Goal: Connect with others: Connect with others

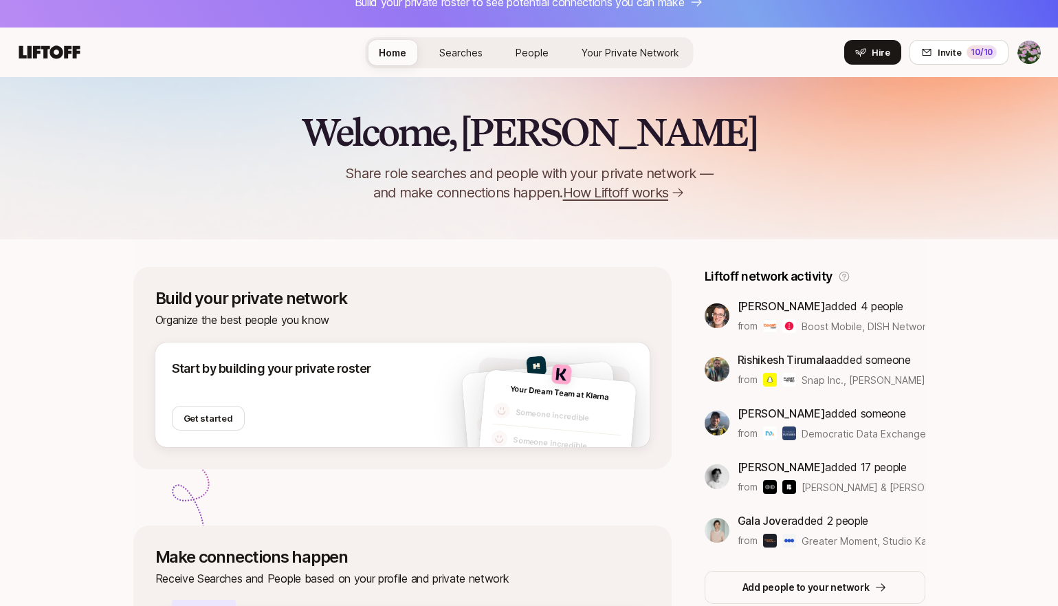
scroll to position [25, 0]
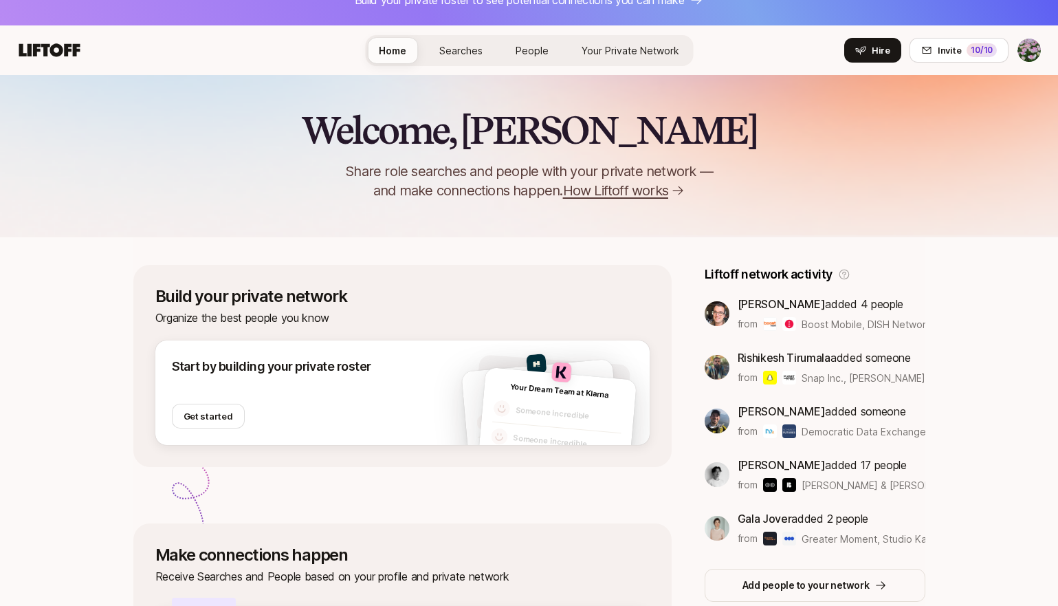
click at [459, 53] on span "Searches" at bounding box center [460, 51] width 43 height 12
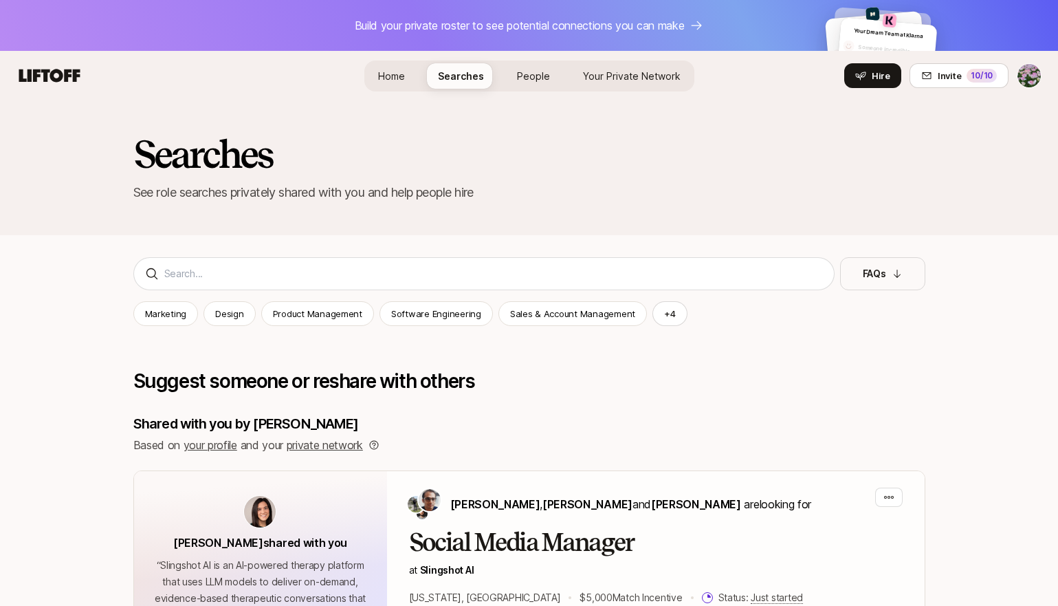
click at [547, 70] on span "People" at bounding box center [533, 76] width 33 height 12
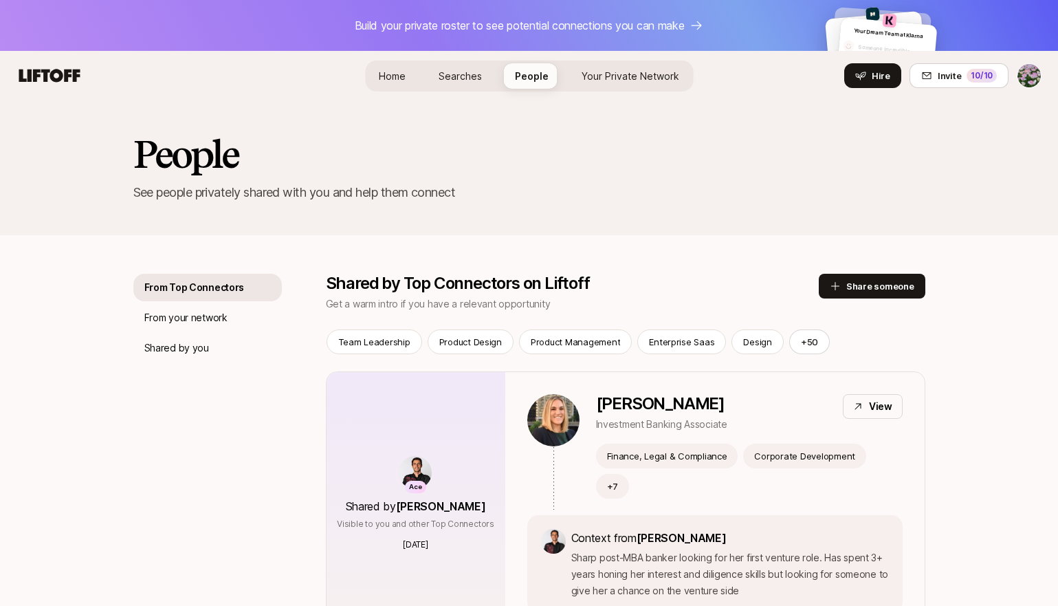
click at [633, 69] on span "Your Private Network Your Network" at bounding box center [631, 76] width 98 height 14
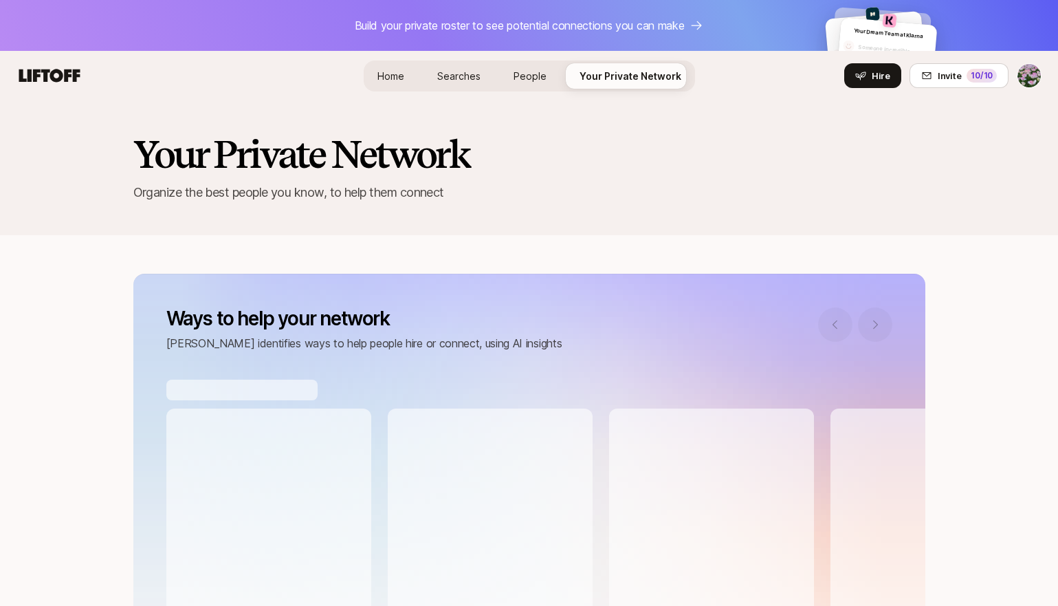
click at [470, 75] on span "Searches" at bounding box center [458, 76] width 43 height 12
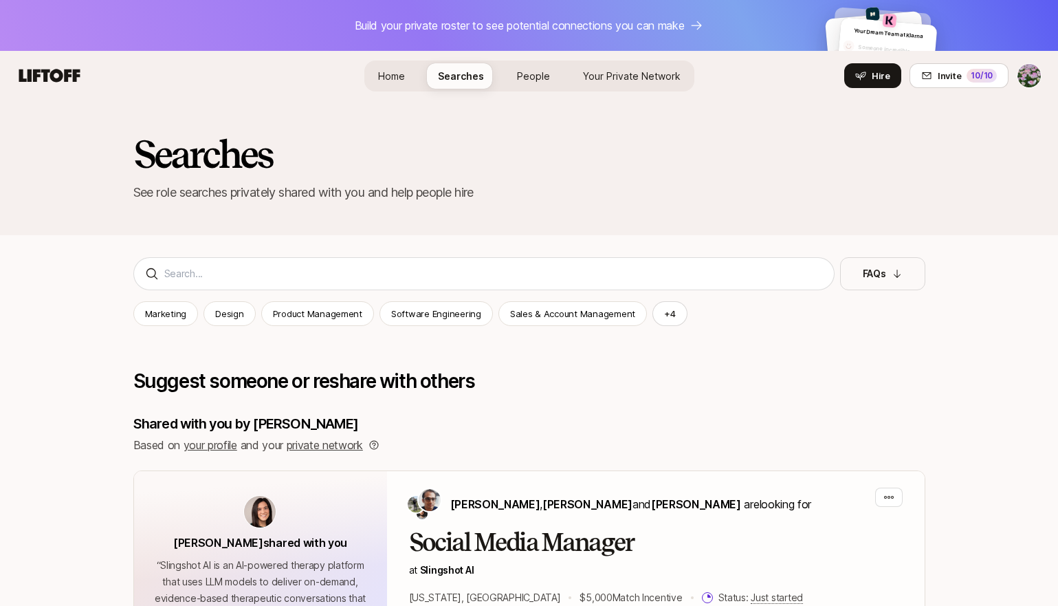
click at [415, 83] on link "Home" at bounding box center [391, 75] width 49 height 25
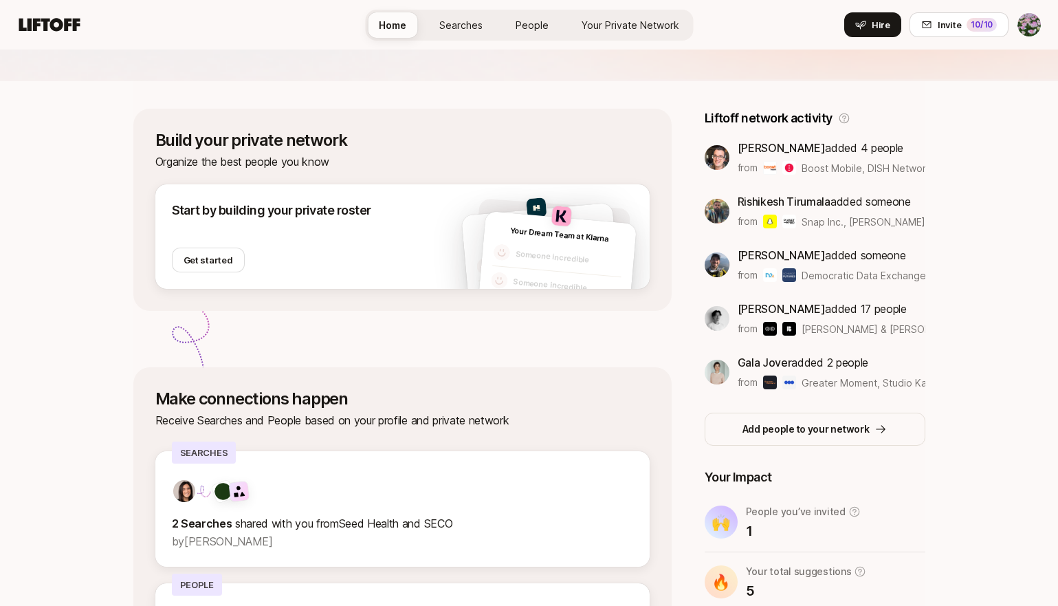
scroll to position [351, 0]
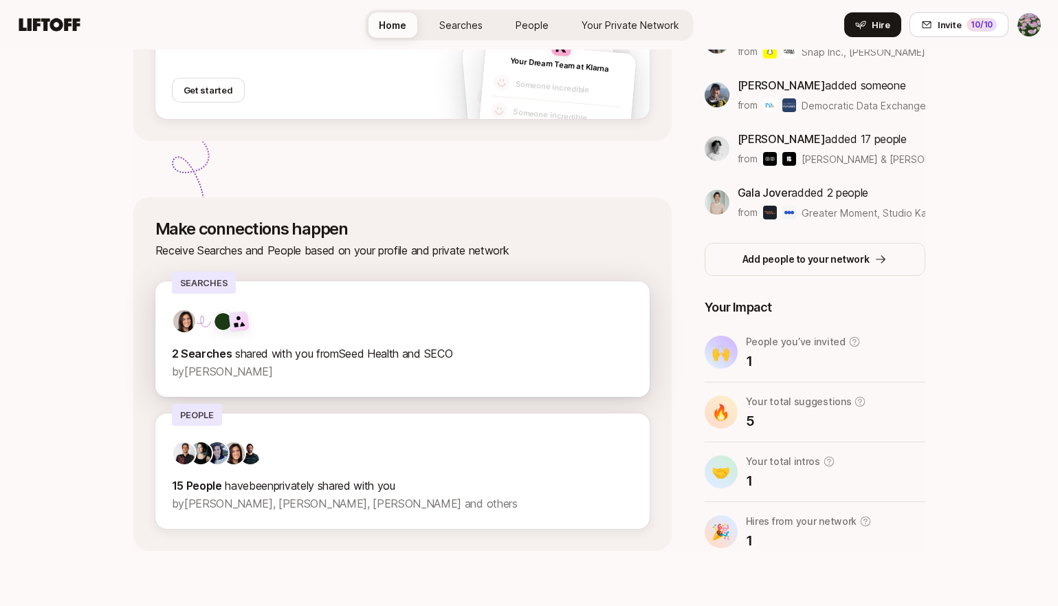
click at [410, 362] on p "by Eleanor Morgan" at bounding box center [402, 371] width 461 height 18
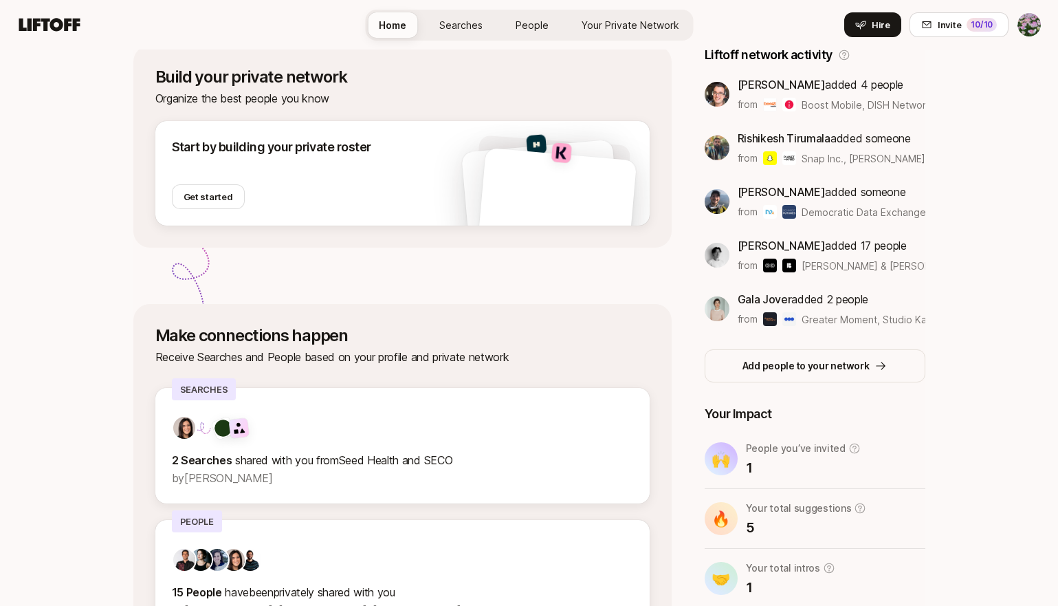
scroll to position [351, 0]
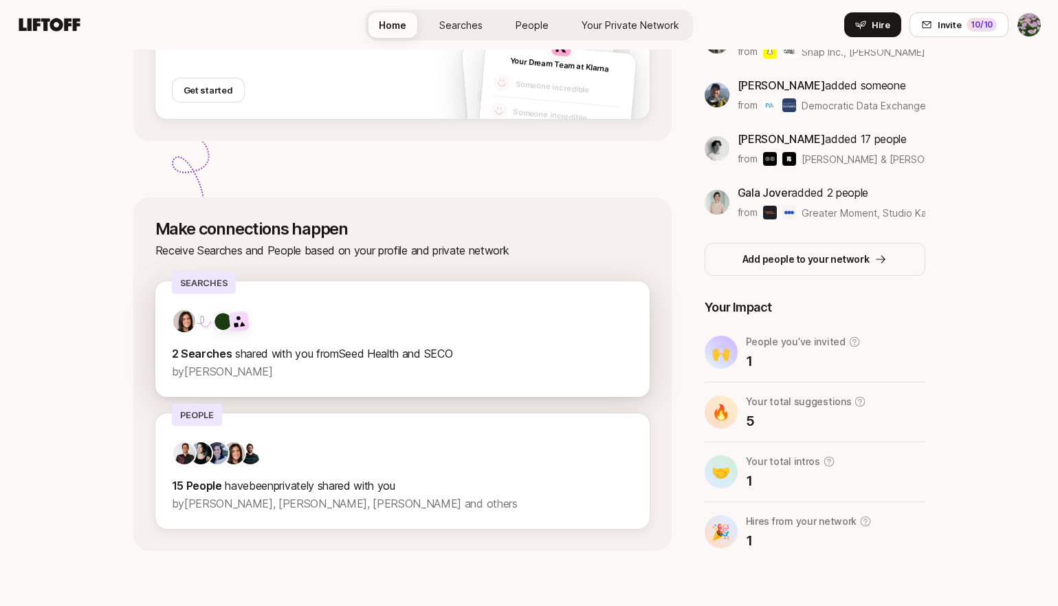
click at [364, 345] on p "2 Searches shared with you from Seed Health and SECO" at bounding box center [402, 353] width 461 height 18
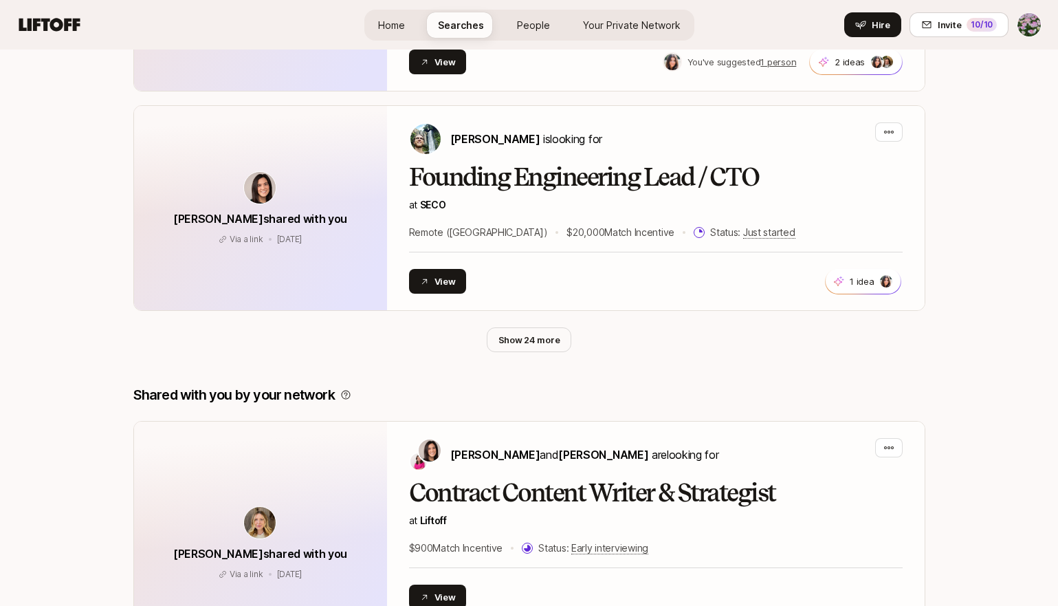
scroll to position [717, 0]
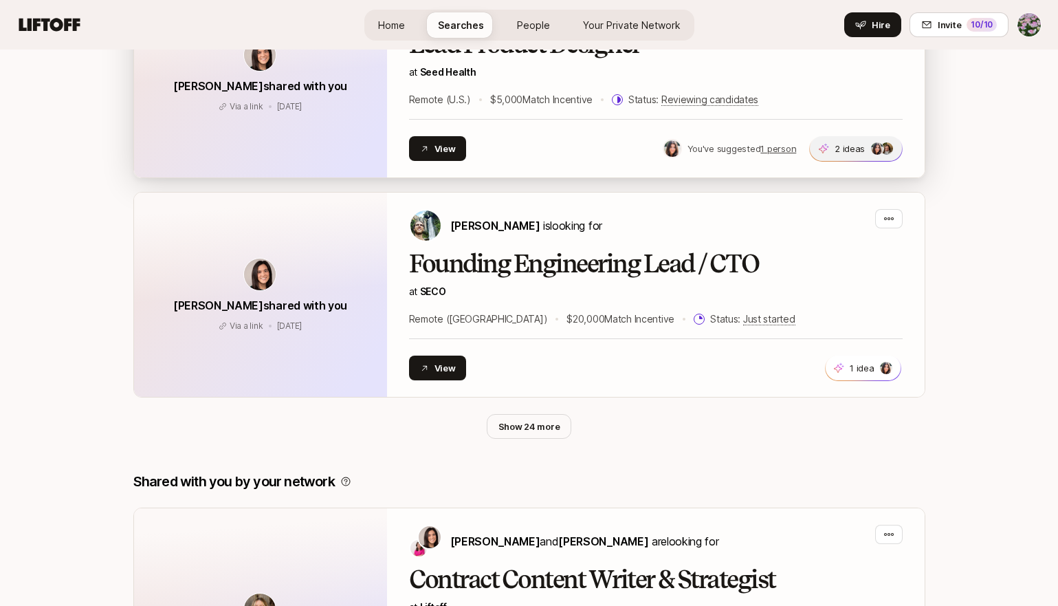
click at [887, 144] on img at bounding box center [888, 148] width 12 height 12
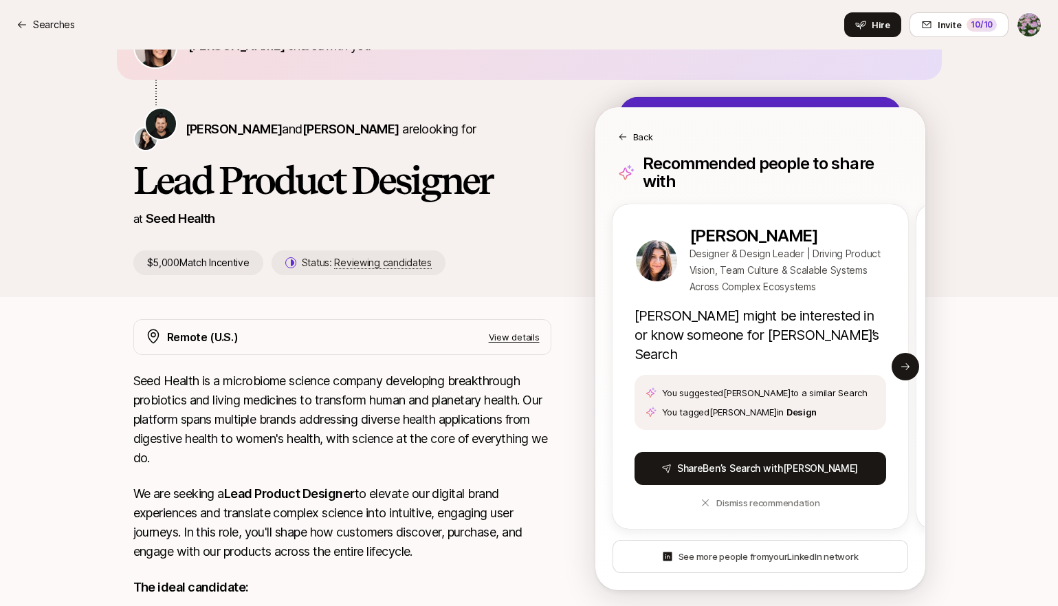
scroll to position [111, 0]
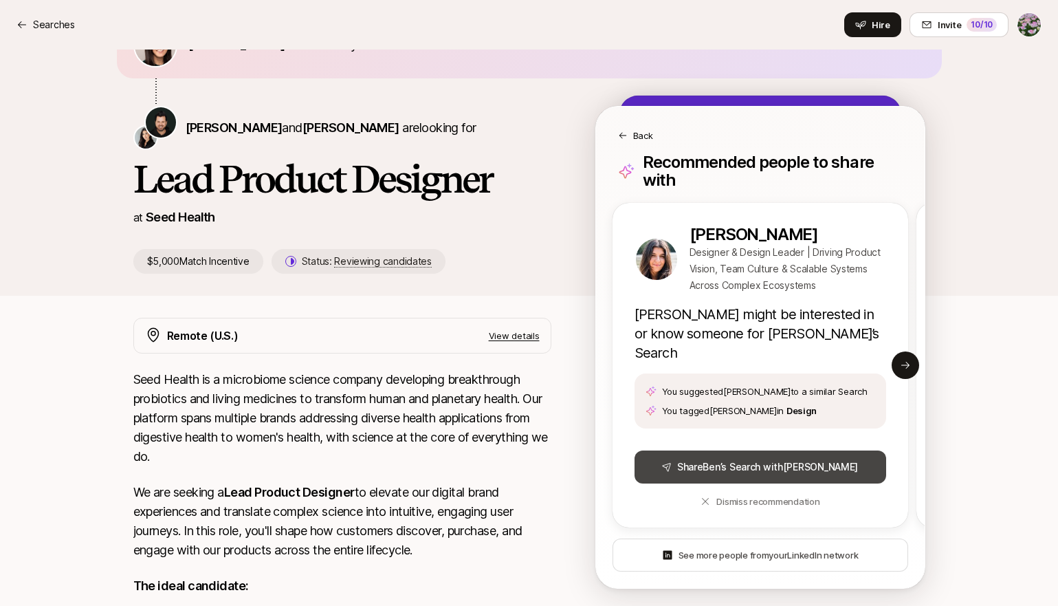
click at [778, 450] on button "Share Ben ’s Search with Tatiana" at bounding box center [761, 466] width 252 height 33
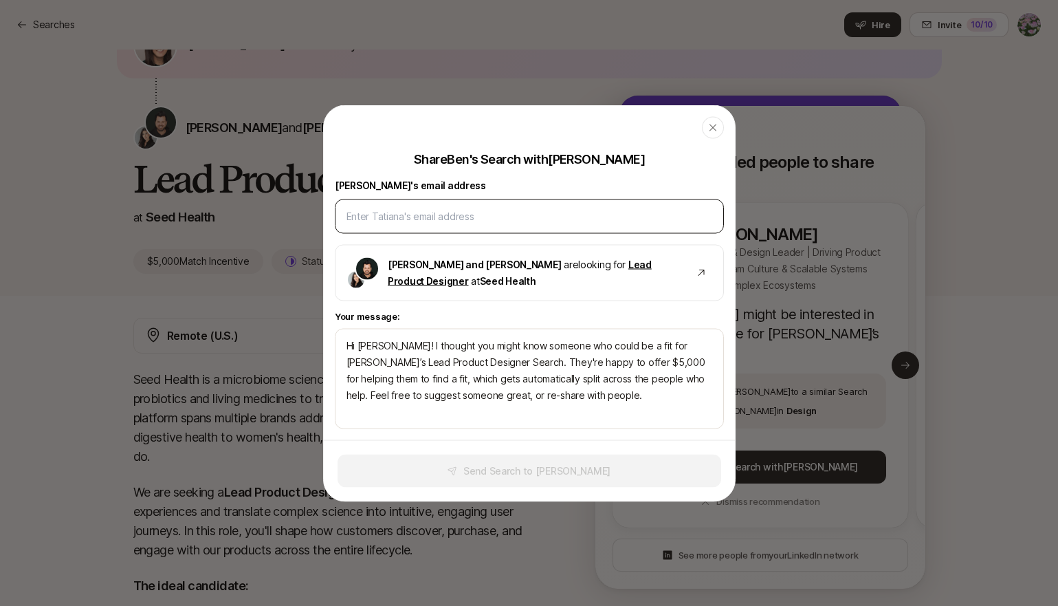
click at [506, 204] on div at bounding box center [529, 216] width 389 height 34
click at [498, 209] on input at bounding box center [530, 216] width 366 height 17
type input "t"
type textarea "x"
type input "ta"
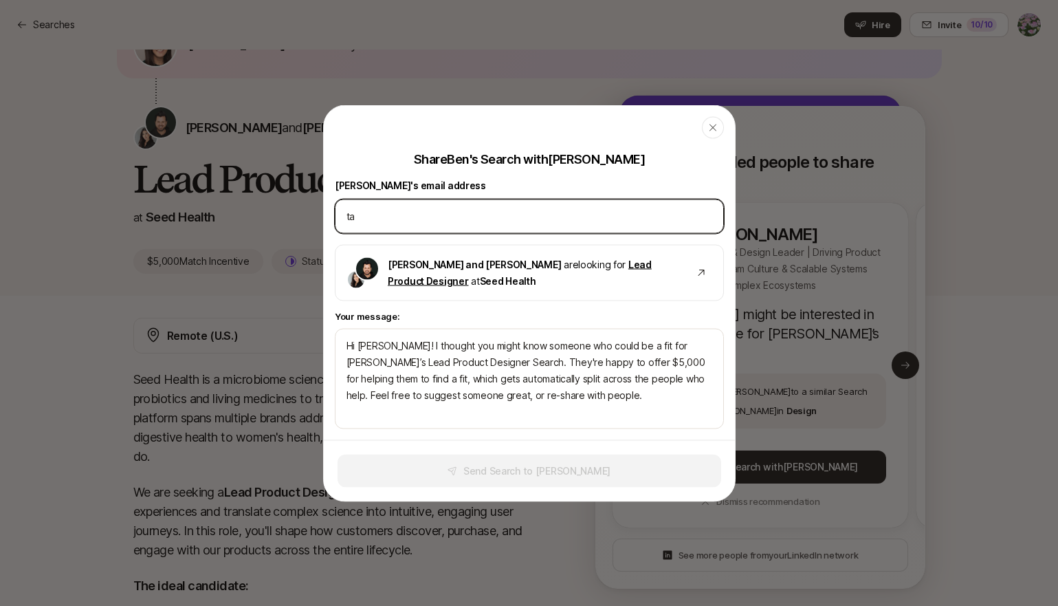
type textarea "x"
type textarea "Hi Tatiana! I thought you might know someone who could be a fit for Ben’s Lead …"
type textarea "x"
